Goal: Navigation & Orientation: Find specific page/section

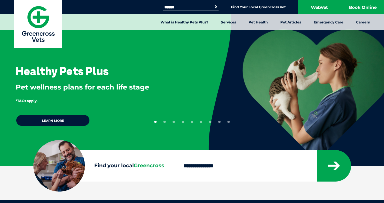
click at [210, 170] on input "Find your local Greencross" at bounding box center [244, 166] width 143 height 16
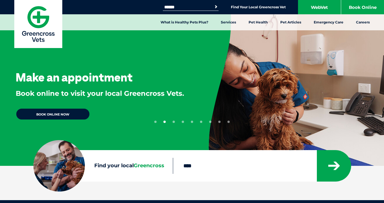
type input "****"
click at [334, 166] on button "submit" at bounding box center [334, 165] width 34 height 31
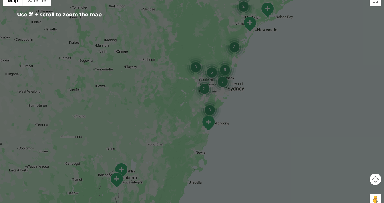
scroll to position [105, 0]
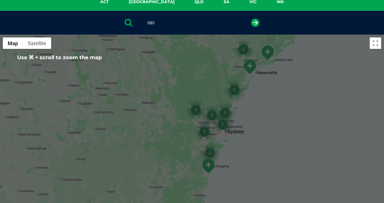
click at [208, 166] on img "Warilla – Shell Cove" at bounding box center [208, 166] width 14 height 16
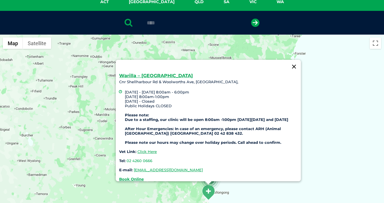
click at [295, 60] on button "Close" at bounding box center [294, 67] width 14 height 14
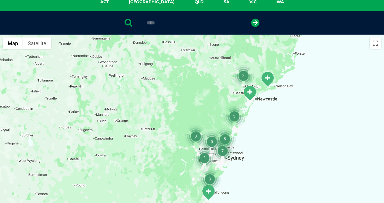
click at [211, 175] on img "3" at bounding box center [210, 179] width 22 height 22
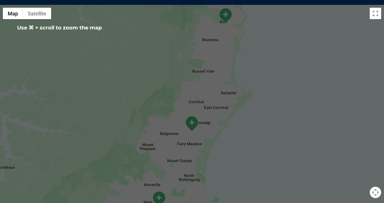
scroll to position [144, 0]
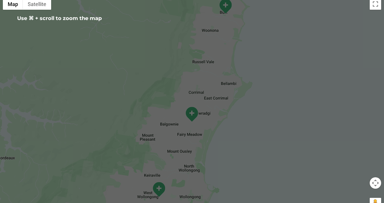
click at [160, 187] on img "Crown Street" at bounding box center [159, 189] width 14 height 16
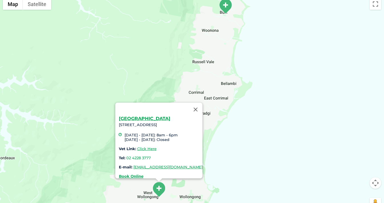
scroll to position [111, 0]
